Goal: Information Seeking & Learning: Check status

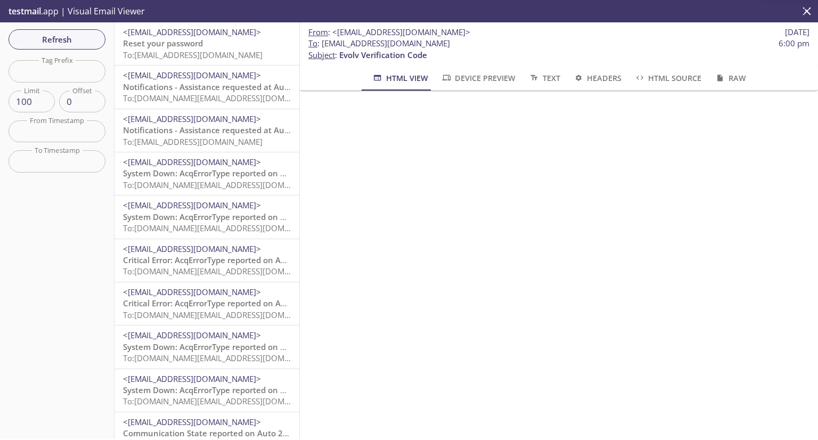
click at [193, 39] on span "Reset your password" at bounding box center [163, 43] width 80 height 11
click at [195, 51] on span "To: evolvportal.auto_admin_totp_user@inbox.testmail.app" at bounding box center [224, 55] width 202 height 11
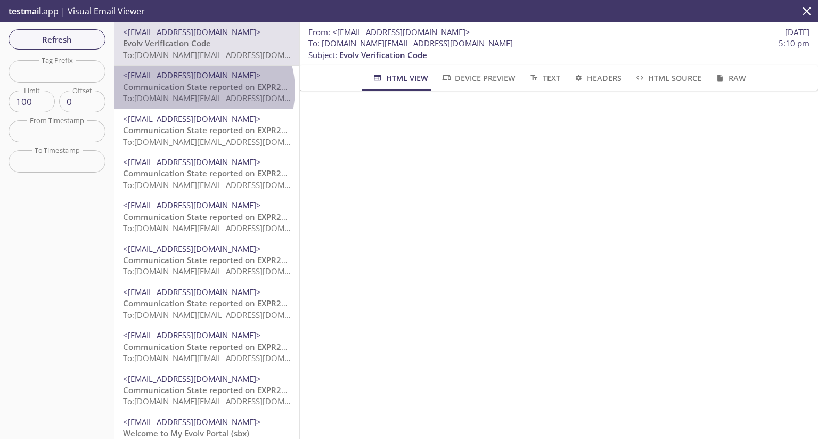
click at [195, 90] on span "Communication State reported on EXPR200004CT, HQ, Evolv Technology at [DATE] 10…" at bounding box center [298, 86] width 350 height 11
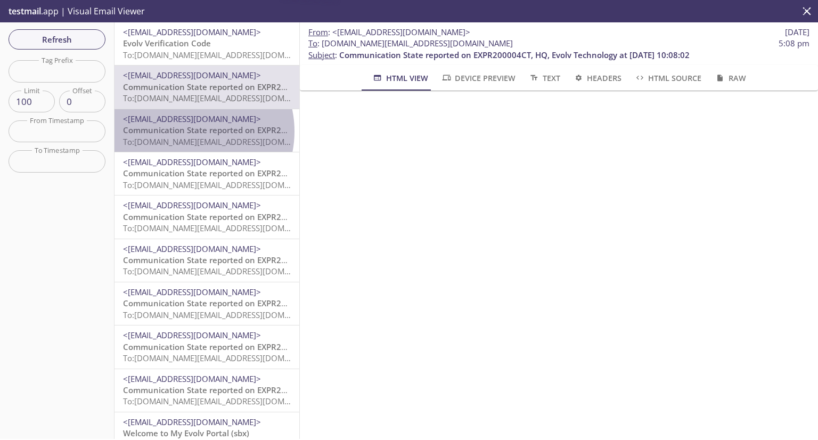
click at [187, 132] on span "Communication State reported on EXPR200004CT, HQ, Evolv Technology at [DATE] 10…" at bounding box center [298, 130] width 350 height 11
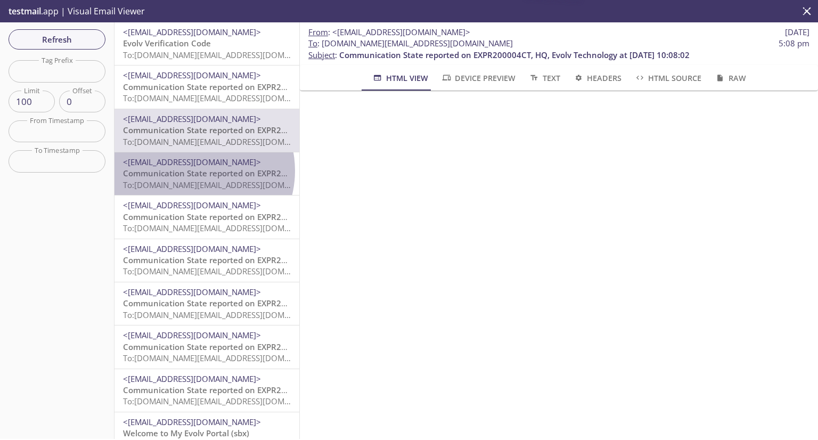
click at [192, 171] on span "Communication State reported on EXPR200004CT, HQ, Evolv Technology at [DATE] 10…" at bounding box center [298, 173] width 350 height 11
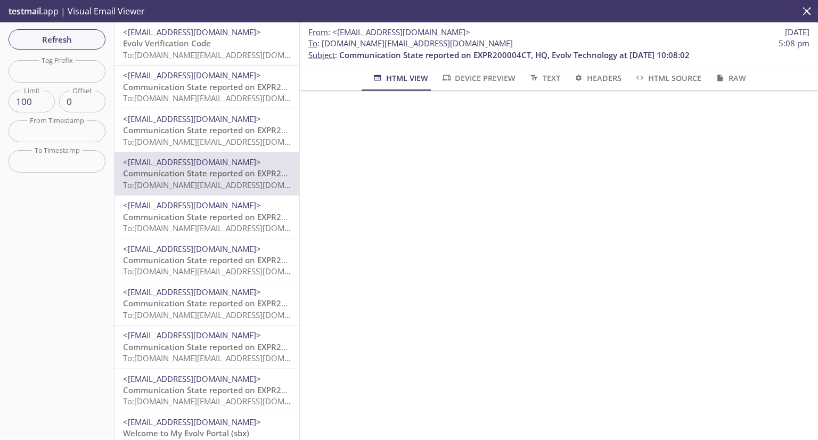
click at [239, 63] on div "<support+donotreply@evolvtechnology.net> Evolv Verification Code To: evolvporta…" at bounding box center [206, 43] width 185 height 43
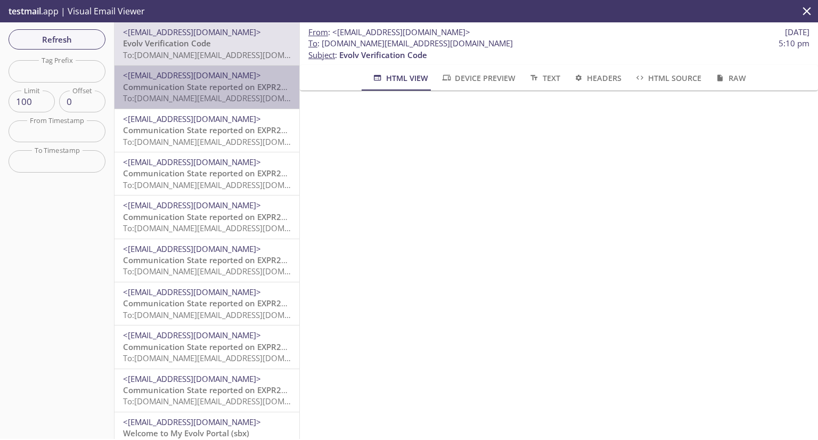
click at [207, 75] on span "<[EMAIL_ADDRESS][DOMAIN_NAME]>" at bounding box center [192, 75] width 138 height 11
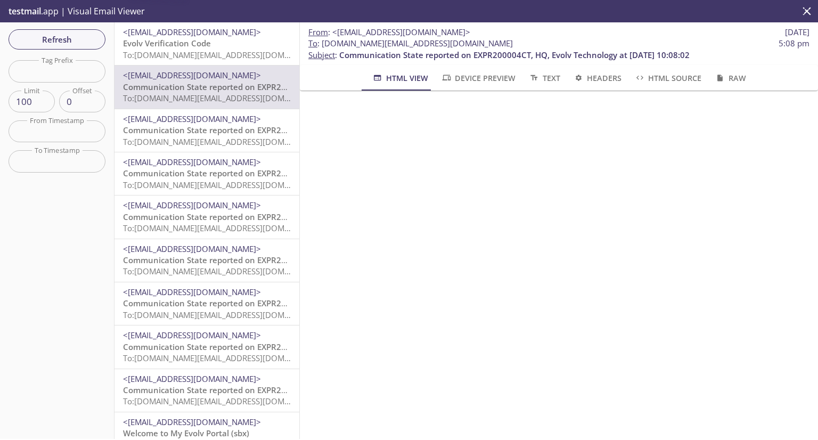
click at [207, 111] on div "<support+donotreply@evolvtechnology.net> Communication State reported on EXPR20…" at bounding box center [206, 130] width 185 height 43
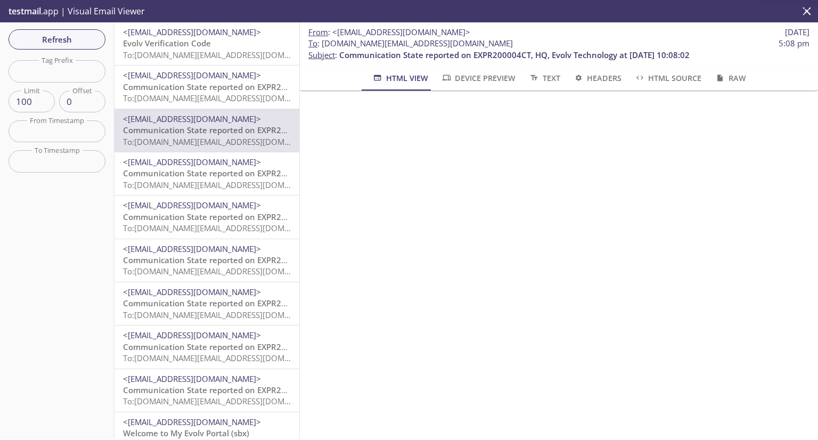
click at [194, 175] on span "Communication State reported on EXPR200004CT, HQ, Evolv Technology at [DATE] 10…" at bounding box center [298, 173] width 350 height 11
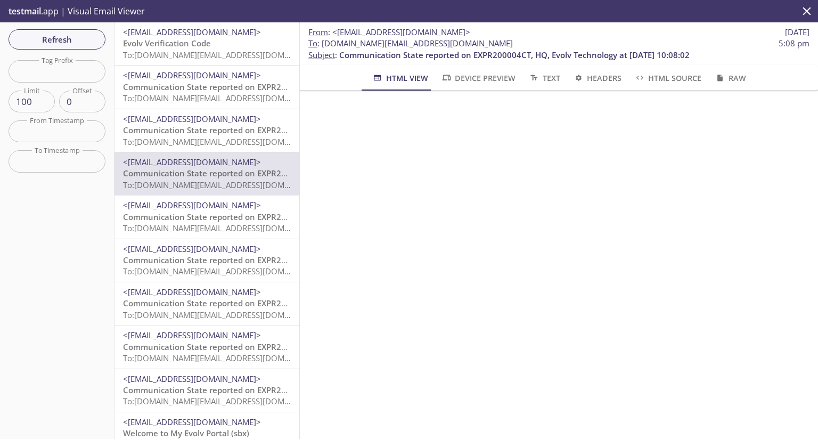
click at [204, 223] on span "To: evolvportal.auto_customer_basic_totp_user@inbox.testmail.app" at bounding box center [224, 228] width 202 height 11
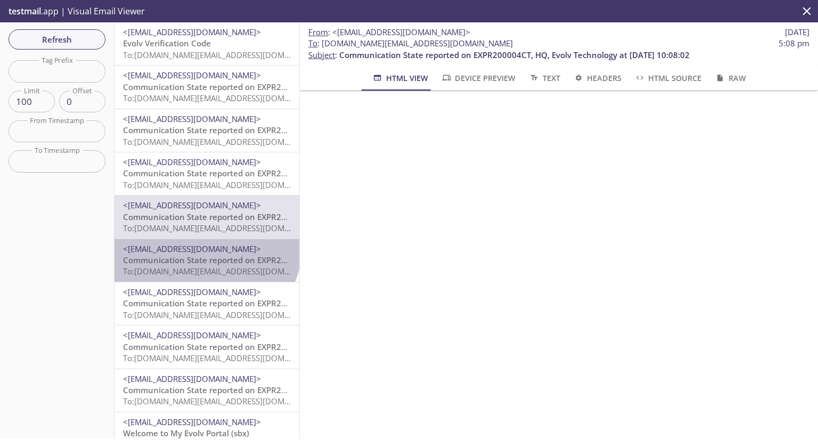
click at [204, 245] on span "<[EMAIL_ADDRESS][DOMAIN_NAME]>" at bounding box center [192, 248] width 138 height 11
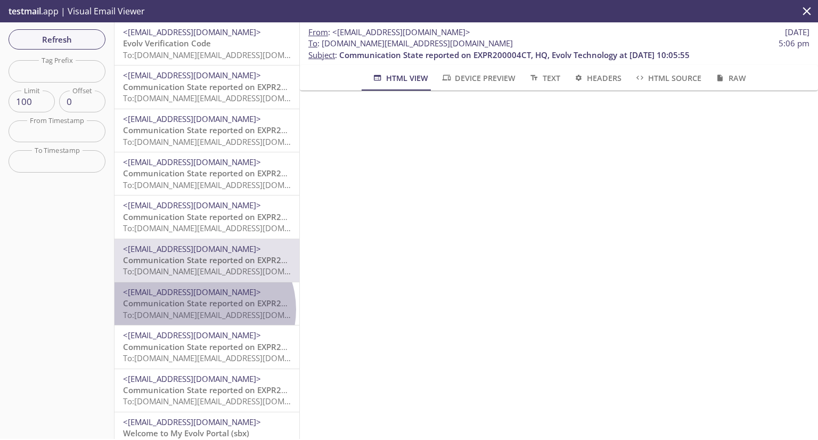
click at [202, 309] on span "To: evolvportal.auto_customer_basic_totp_user@inbox.testmail.app" at bounding box center [224, 314] width 202 height 11
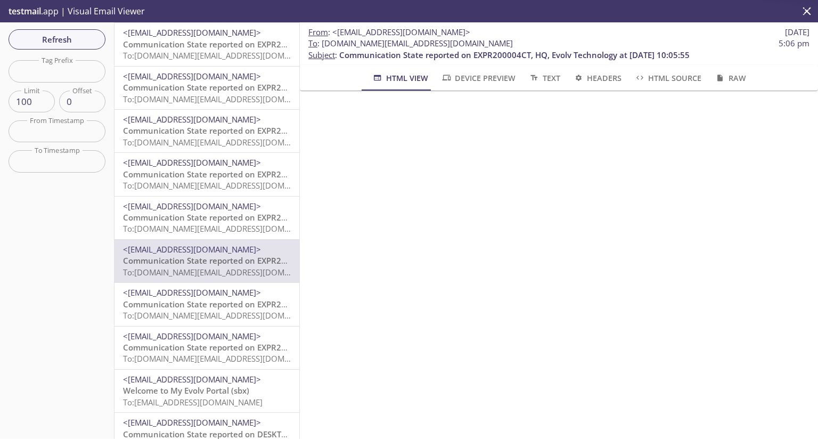
scroll to position [106, 0]
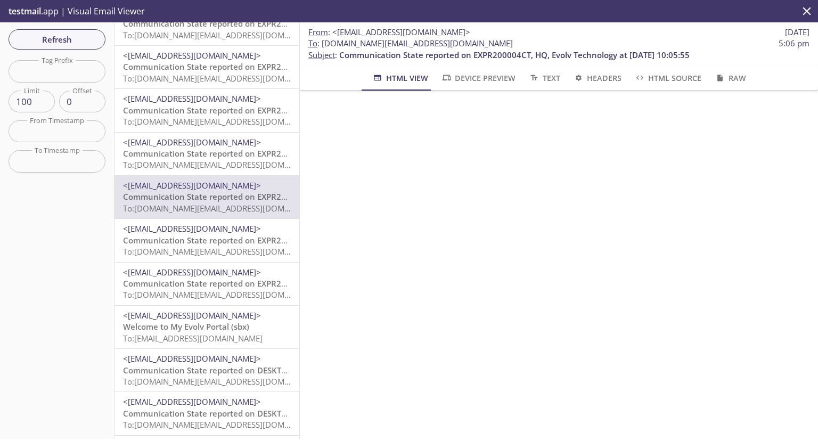
click at [210, 239] on span "Communication State reported on EXPR200004CT, HQ, Evolv Technology at [DATE] 10…" at bounding box center [298, 240] width 350 height 11
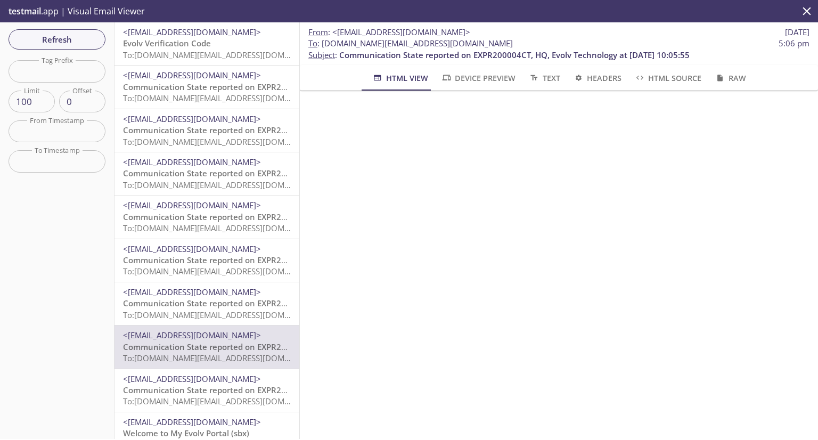
click at [64, 26] on div "Refresh Filters Tag Prefix Tag Prefix Limit 100 Limit Offset 0 Offset From Time…" at bounding box center [57, 230] width 114 height 416
click at [65, 39] on span "Refresh" at bounding box center [57, 39] width 80 height 14
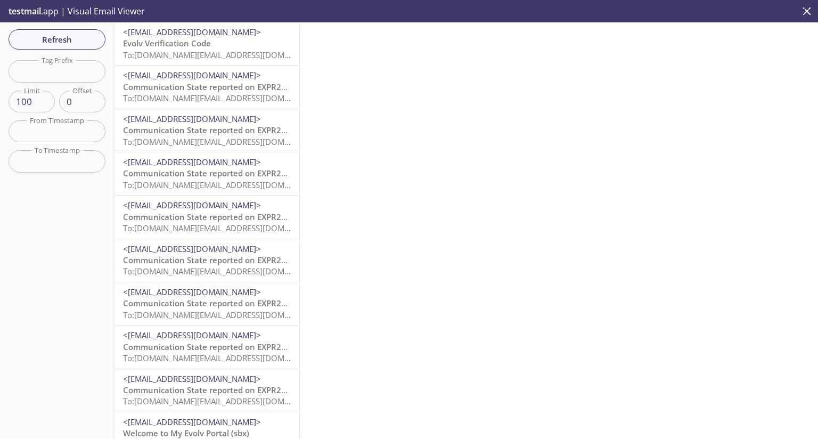
click at [158, 37] on span "<[EMAIL_ADDRESS][DOMAIN_NAME]>" at bounding box center [207, 32] width 168 height 11
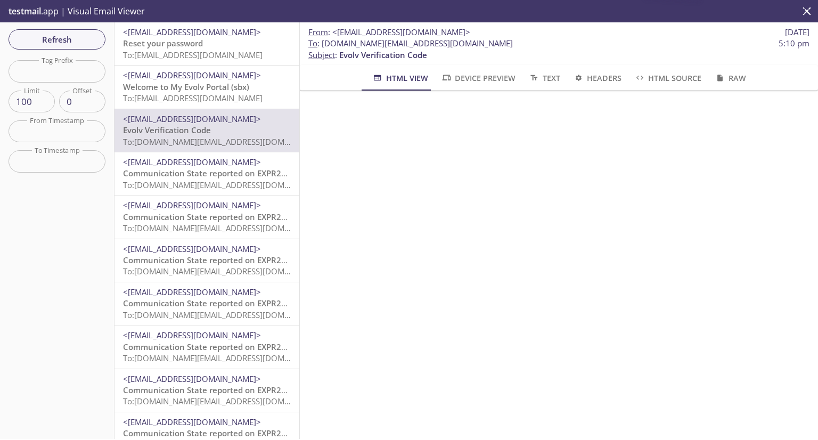
click at [184, 54] on span "To: [EMAIL_ADDRESS][DOMAIN_NAME]" at bounding box center [193, 55] width 140 height 11
